Goal: Information Seeking & Learning: Learn about a topic

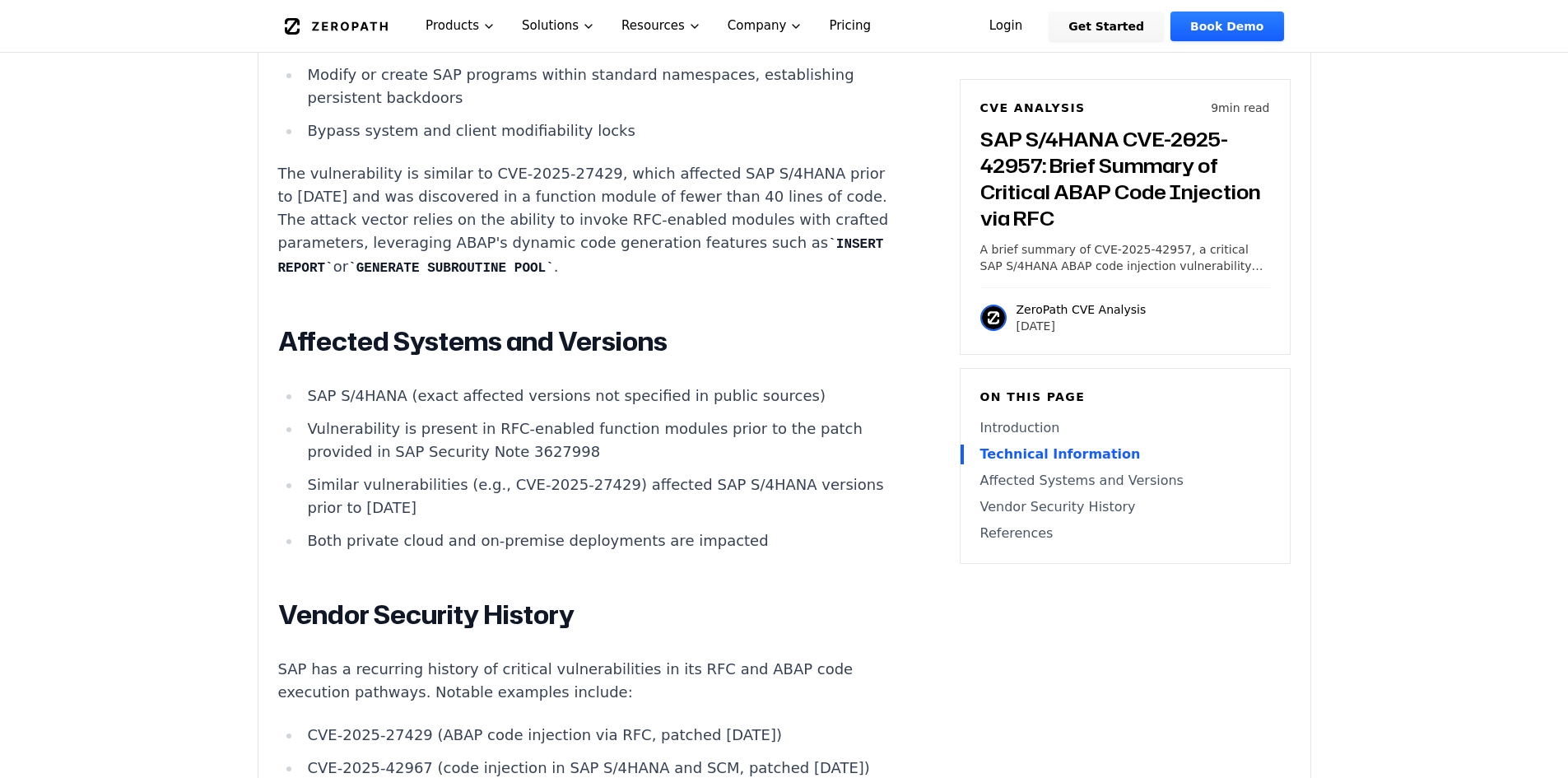
scroll to position [1784, 0]
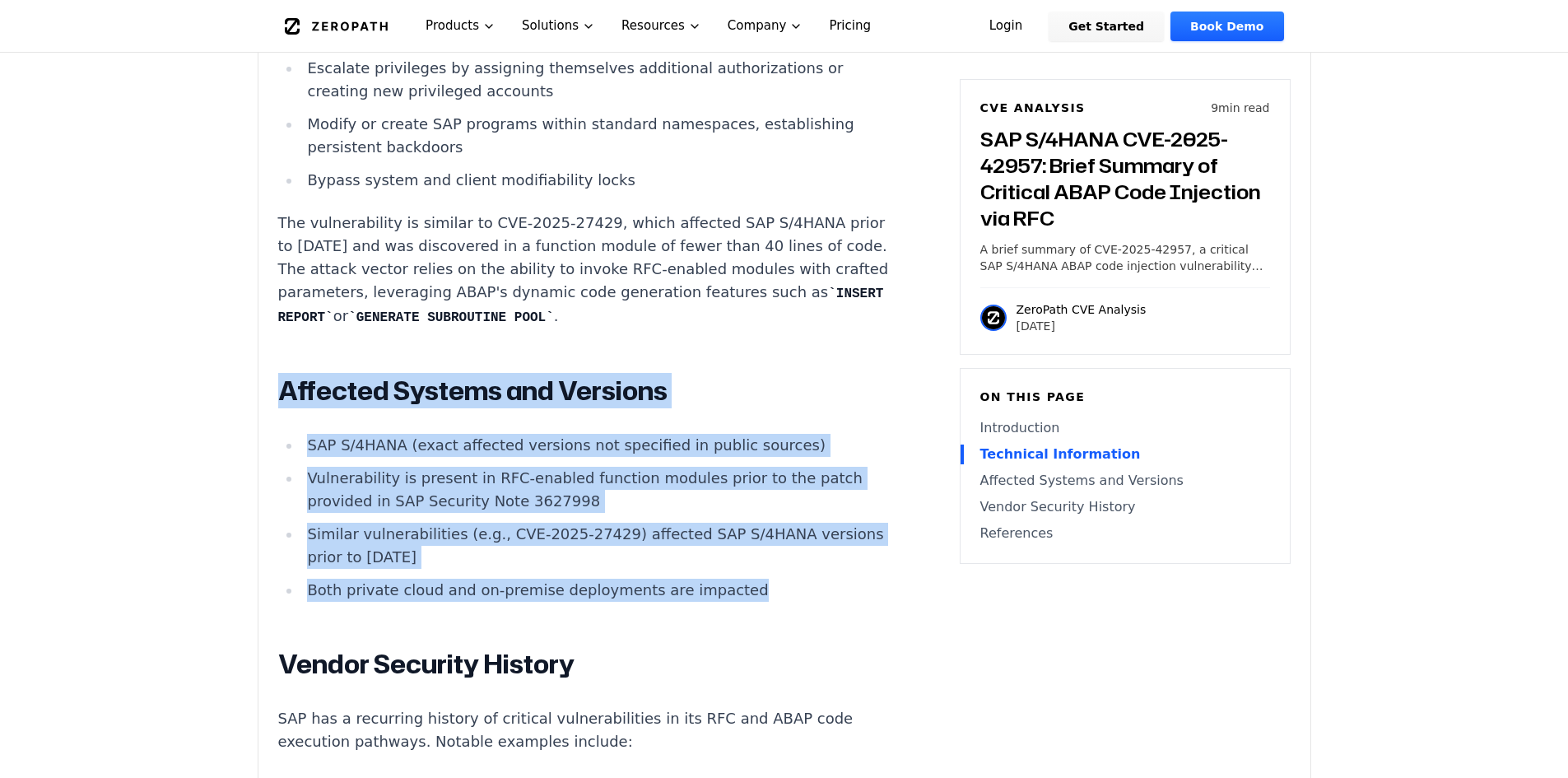
drag, startPoint x: 663, startPoint y: 522, endPoint x: 269, endPoint y: 345, distance: 431.9
click at [269, 345] on div "Experimental AI-Generated Content This CVE analysis is an experimental publicat…" at bounding box center [784, 37] width 1052 height 2657
click at [190, 523] on main "How ZeroPath Works Learn the technical details of how ZeroPath works under the …" at bounding box center [784, 572] width 1568 height 4712
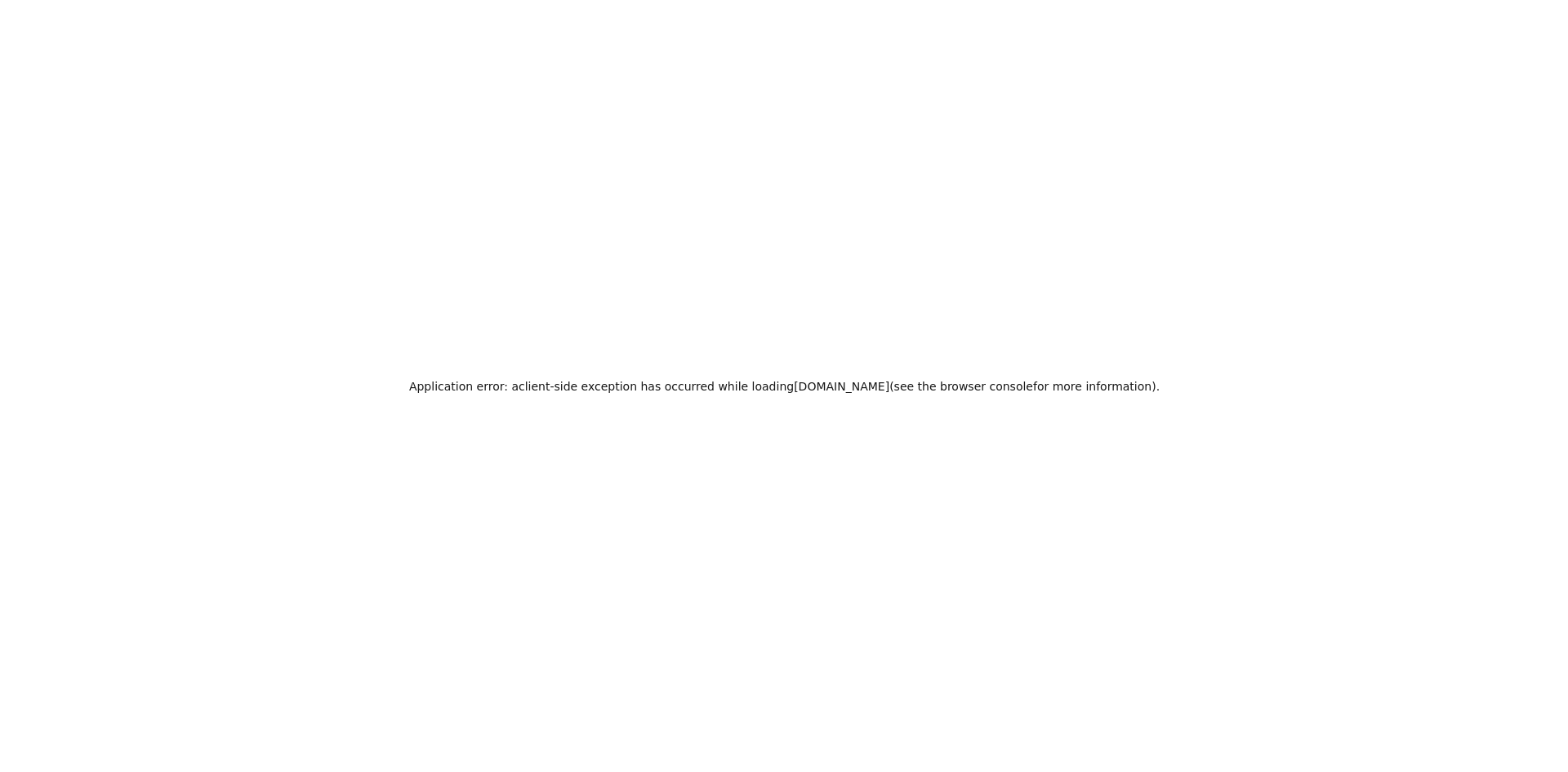
scroll to position [0, 0]
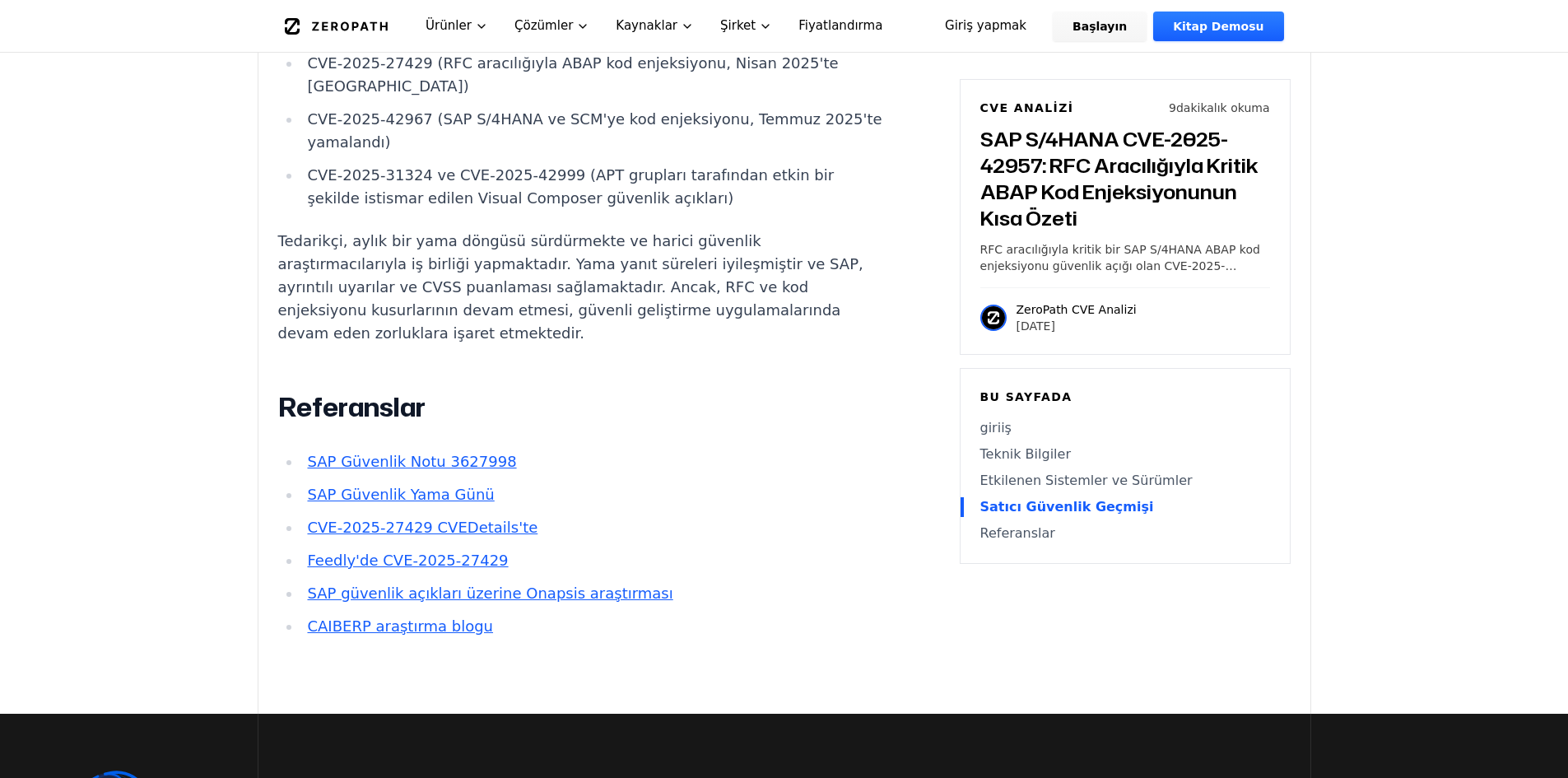
scroll to position [2544, 0]
